Goal: Find specific page/section

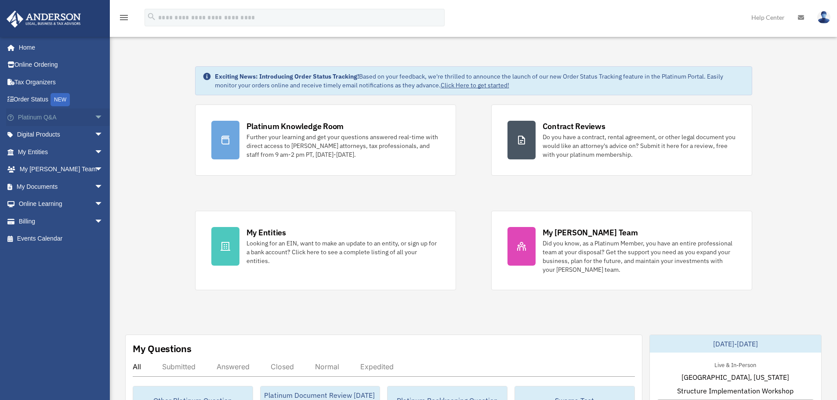
click at [94, 117] on span "arrow_drop_down" at bounding box center [103, 117] width 18 height 18
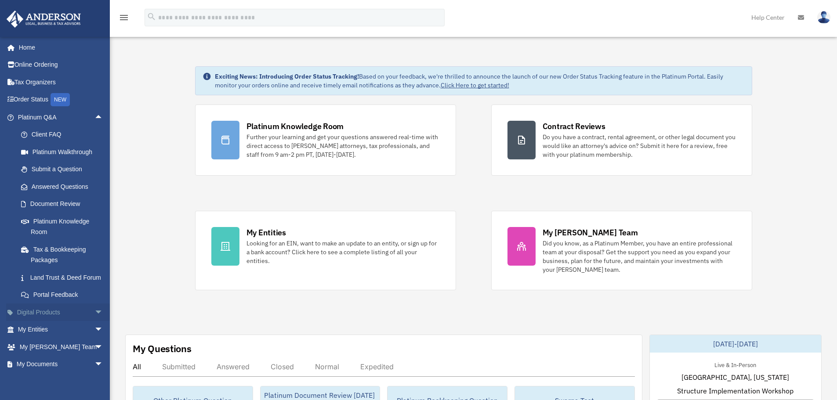
click at [94, 322] on span "arrow_drop_down" at bounding box center [103, 313] width 18 height 18
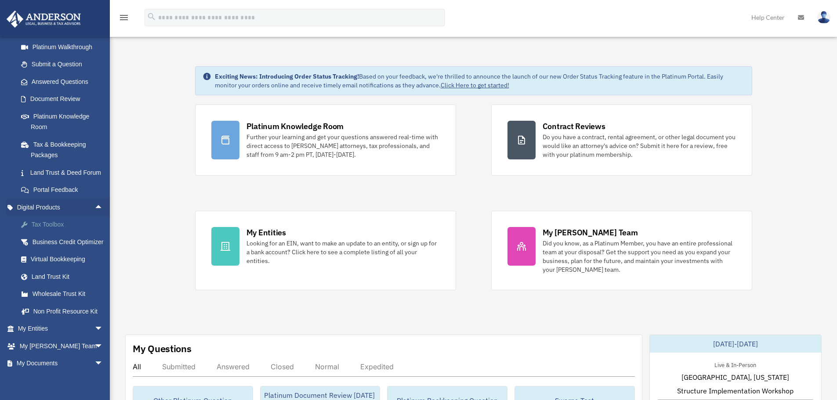
scroll to position [132, 0]
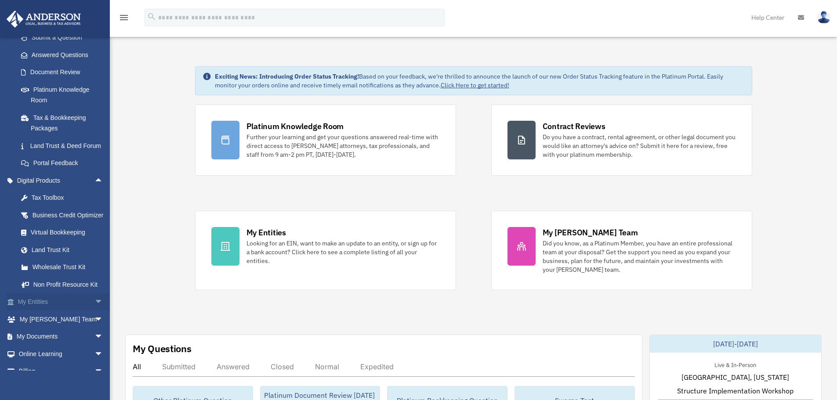
click at [95, 311] on span "arrow_drop_down" at bounding box center [103, 302] width 18 height 18
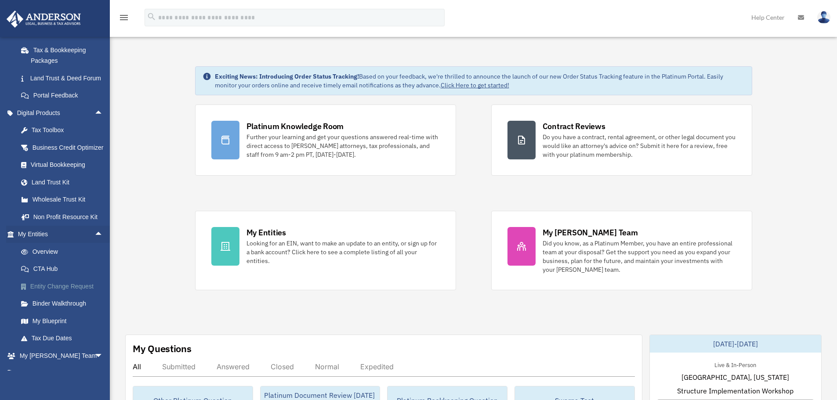
scroll to position [264, 0]
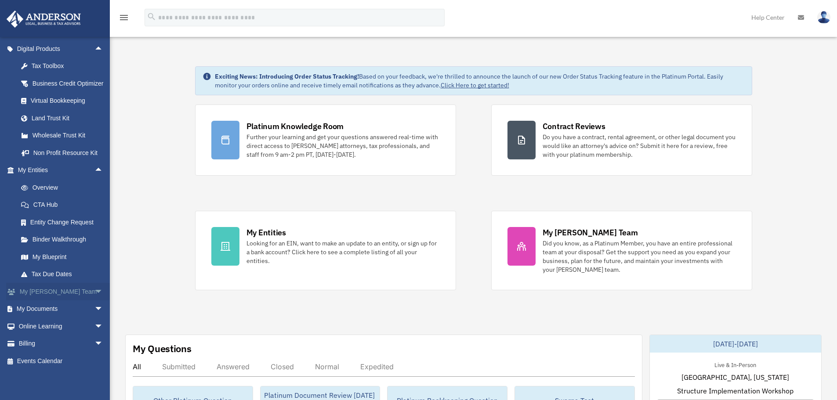
click at [97, 301] on span "arrow_drop_down" at bounding box center [103, 292] width 18 height 18
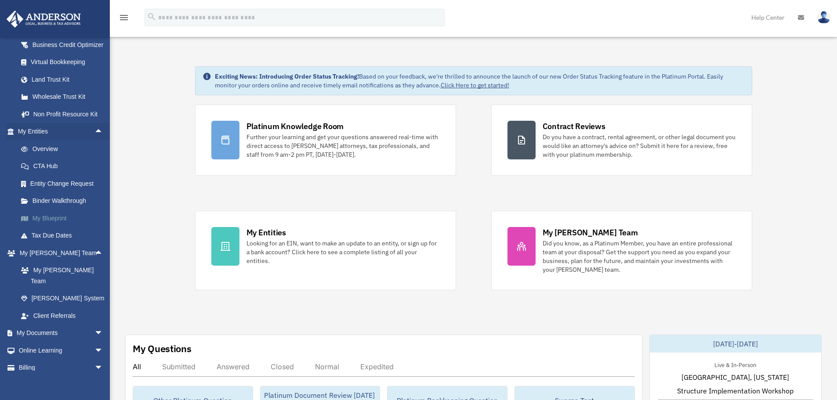
scroll to position [338, 0]
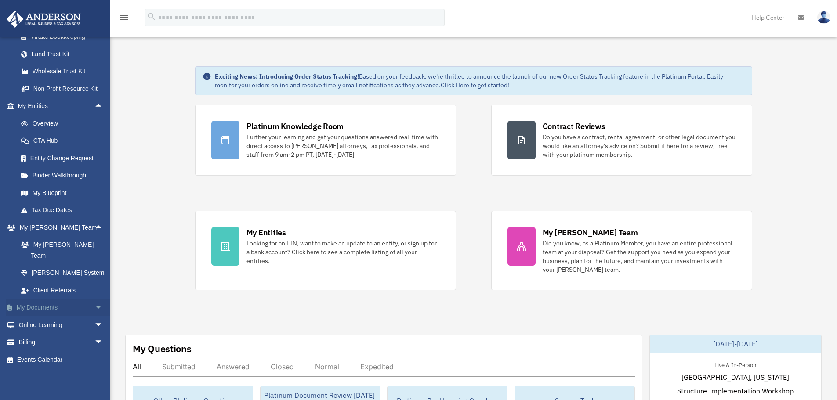
click at [98, 306] on span "arrow_drop_down" at bounding box center [103, 308] width 18 height 18
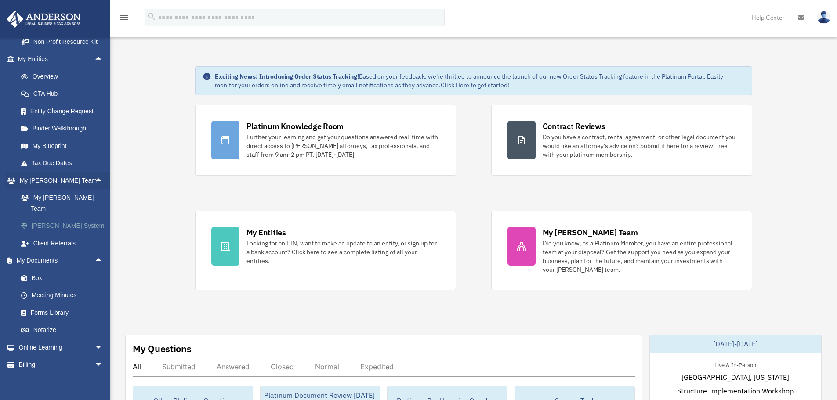
scroll to position [408, 0]
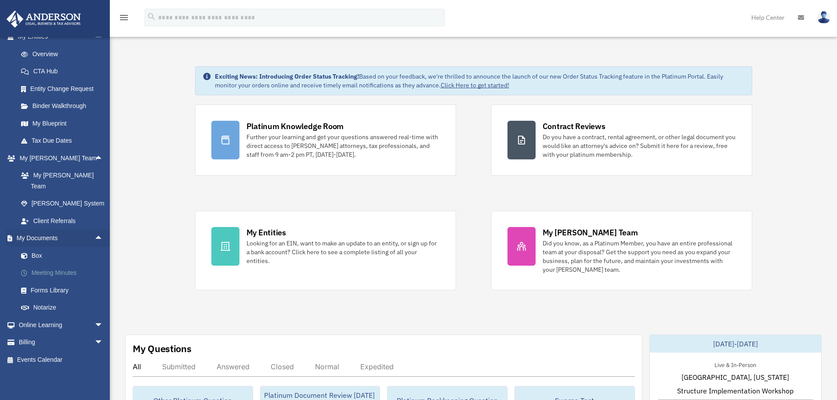
click at [61, 271] on link "Meeting Minutes" at bounding box center [64, 273] width 104 height 18
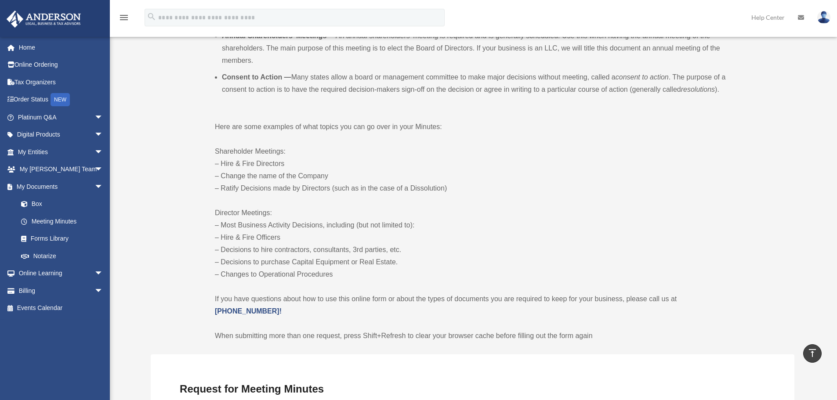
scroll to position [351, 0]
